Goal: Navigation & Orientation: Find specific page/section

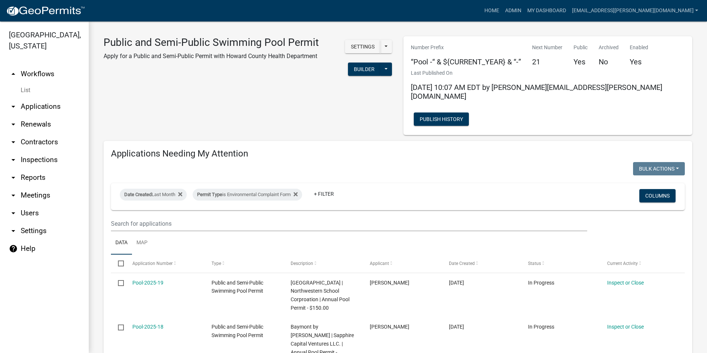
select select "3: 100"
click at [524, 13] on link "Admin" at bounding box center [513, 11] width 22 height 14
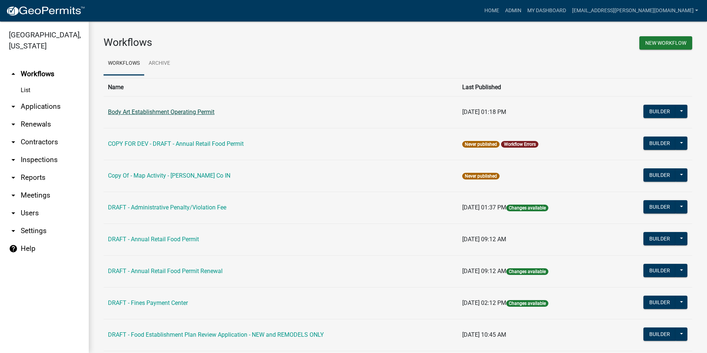
click at [200, 111] on link "Body Art Establishment Operating Permit" at bounding box center [161, 111] width 107 height 7
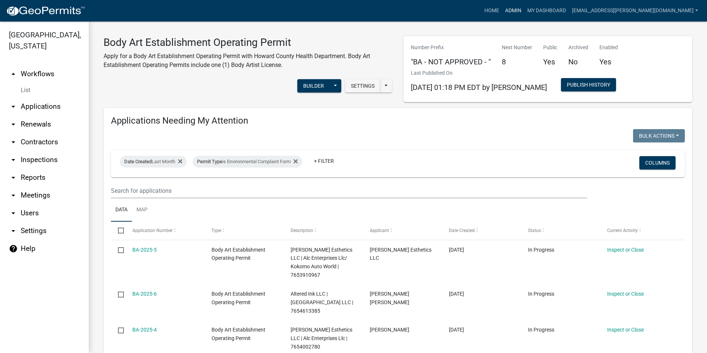
click at [524, 7] on link "Admin" at bounding box center [513, 11] width 22 height 14
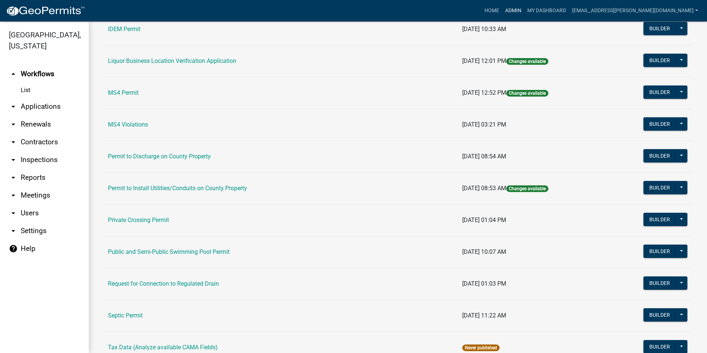
scroll to position [623, 0]
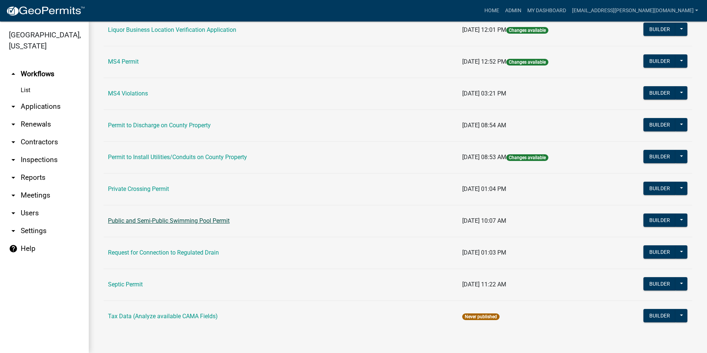
click at [209, 223] on link "Public and Semi-Public Swimming Pool Permit" at bounding box center [169, 220] width 122 height 7
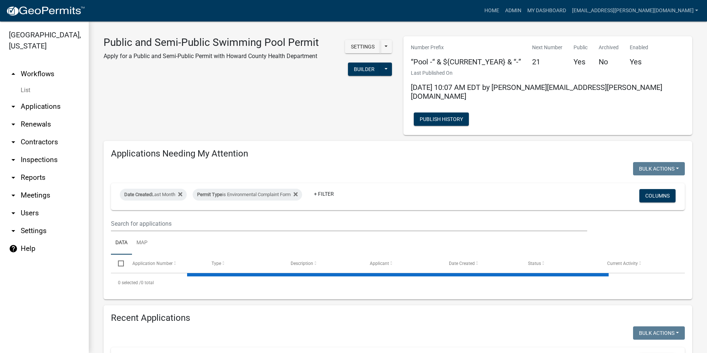
select select "3: 100"
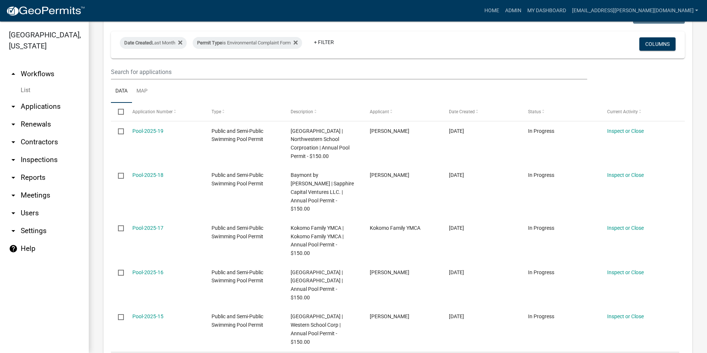
scroll to position [148, 0]
